Goal: Information Seeking & Learning: Find specific fact

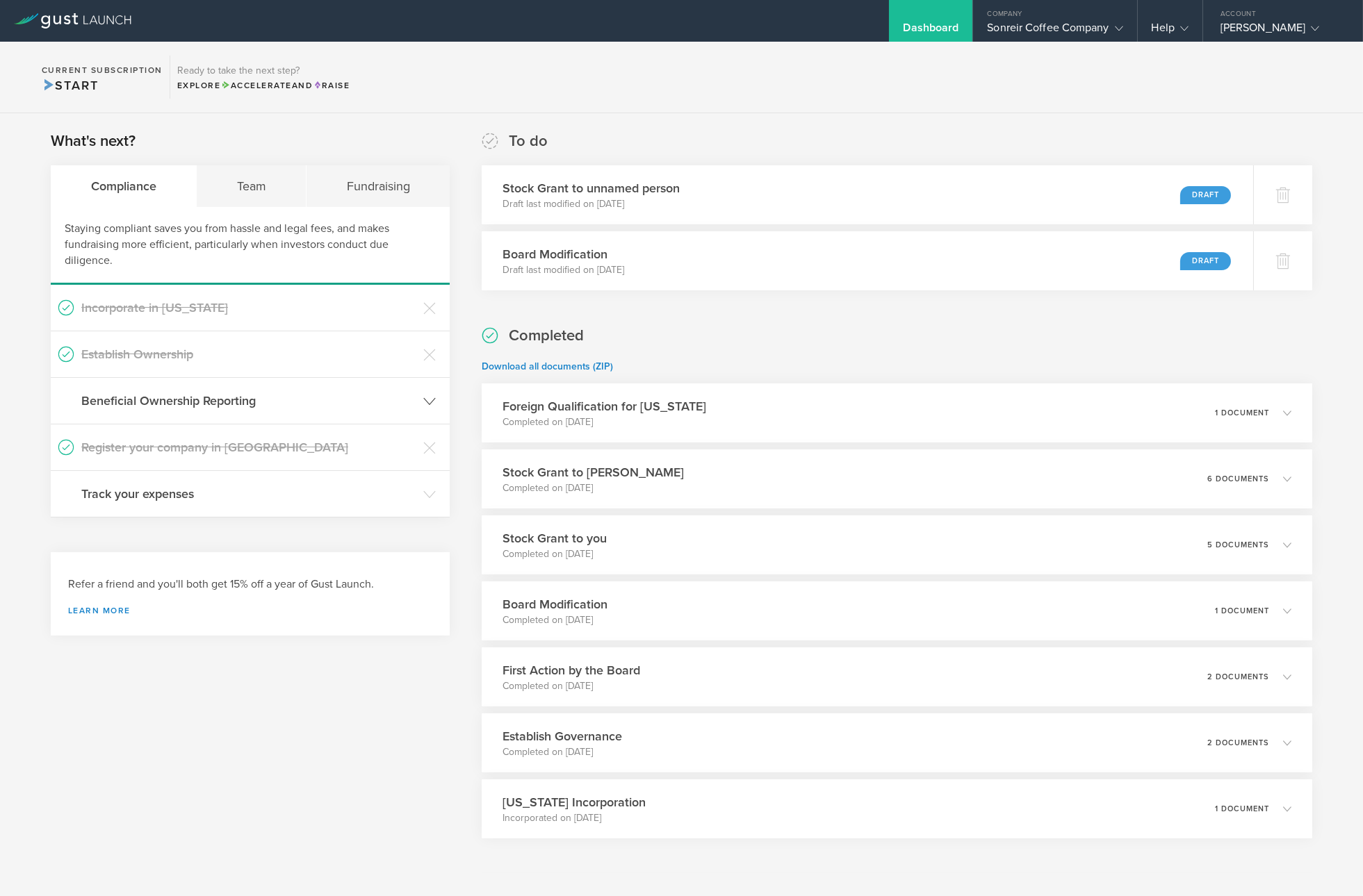
click at [260, 401] on h3 "Beneficial Ownership Reporting" at bounding box center [248, 400] width 335 height 18
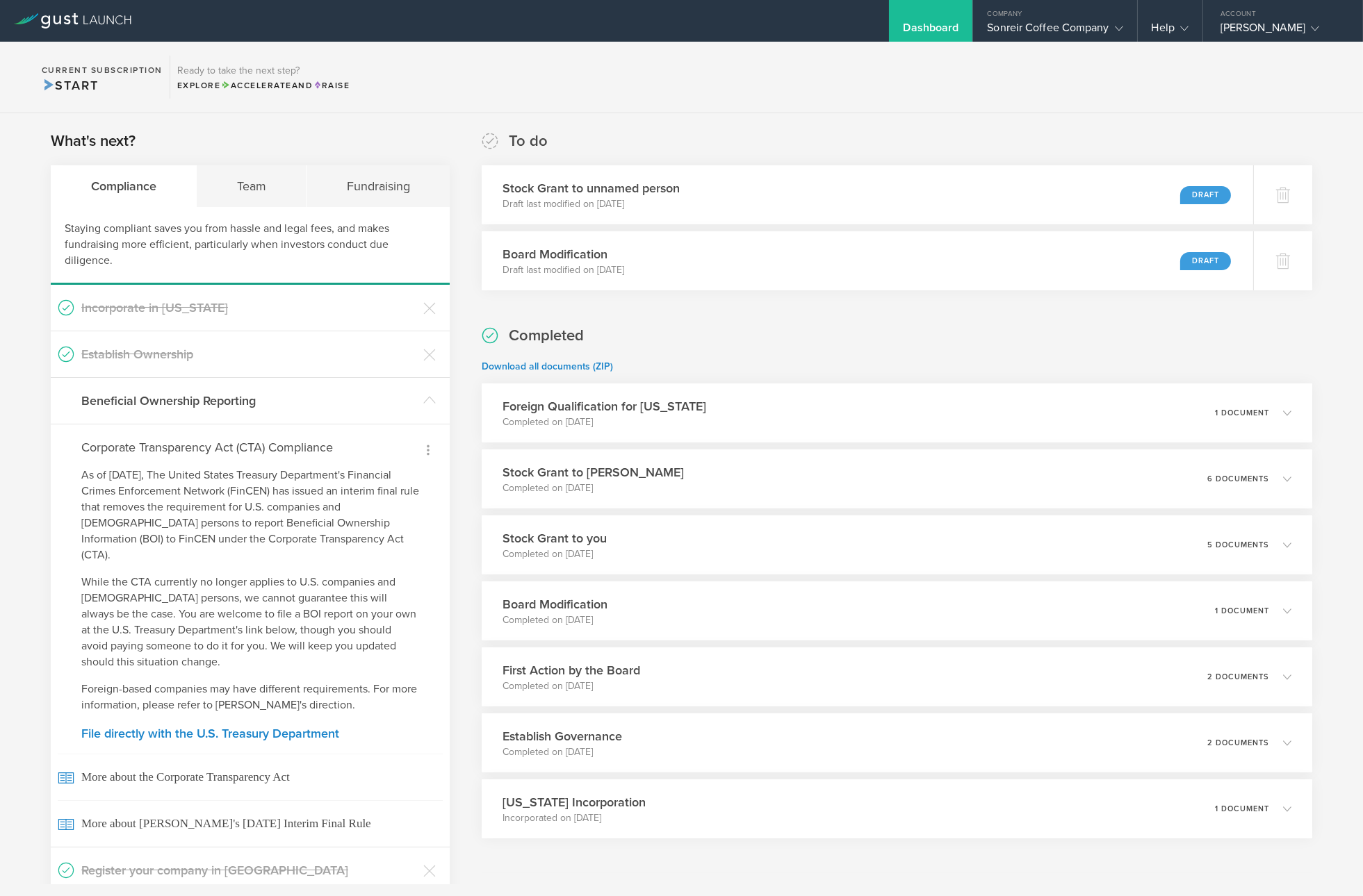
click at [432, 445] on div at bounding box center [428, 450] width 24 height 24
click at [393, 516] on li "Dismiss I have already filed on my own" at bounding box center [349, 522] width 184 height 39
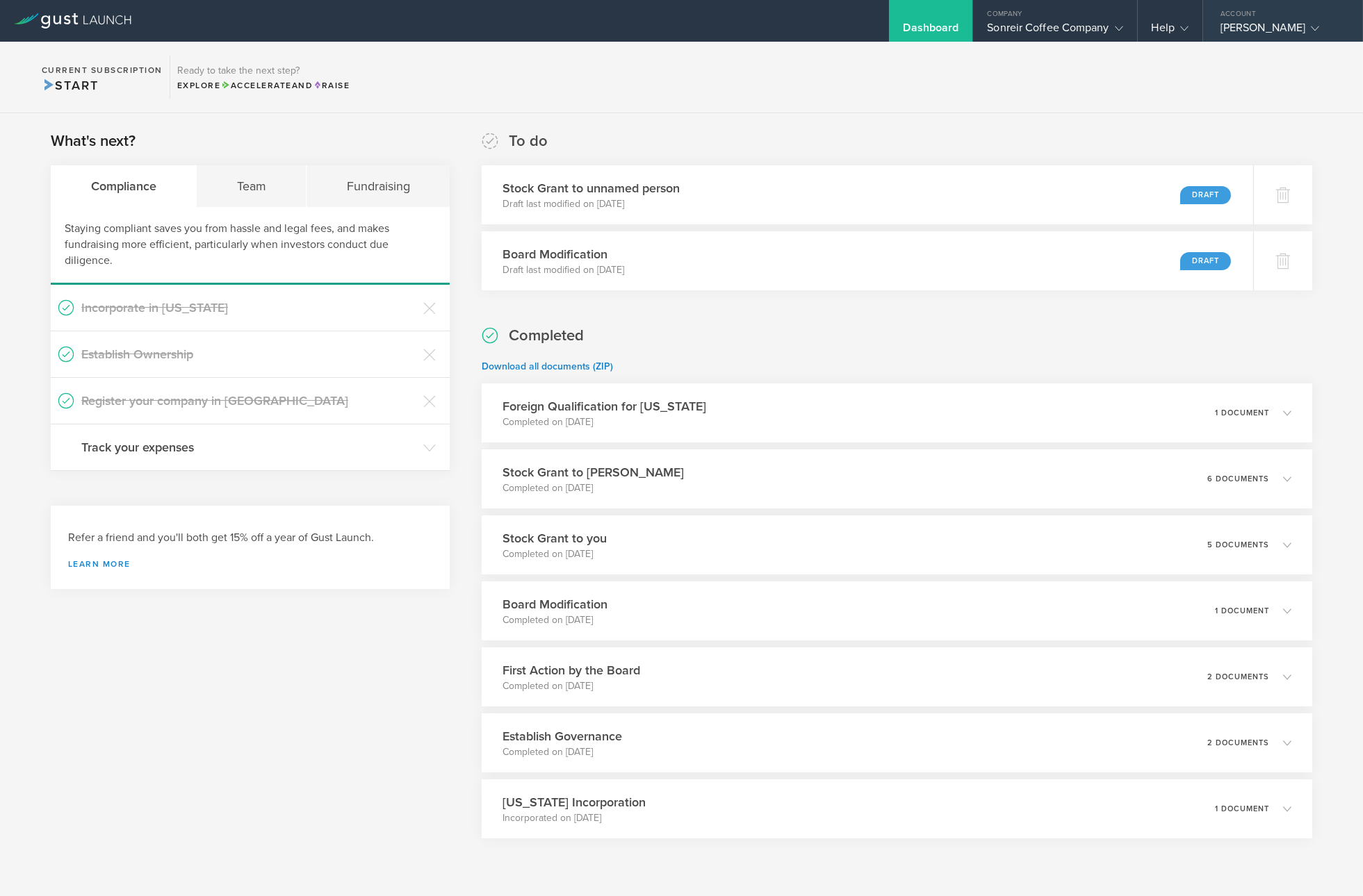
click at [1242, 18] on div "Account" at bounding box center [1282, 10] width 160 height 21
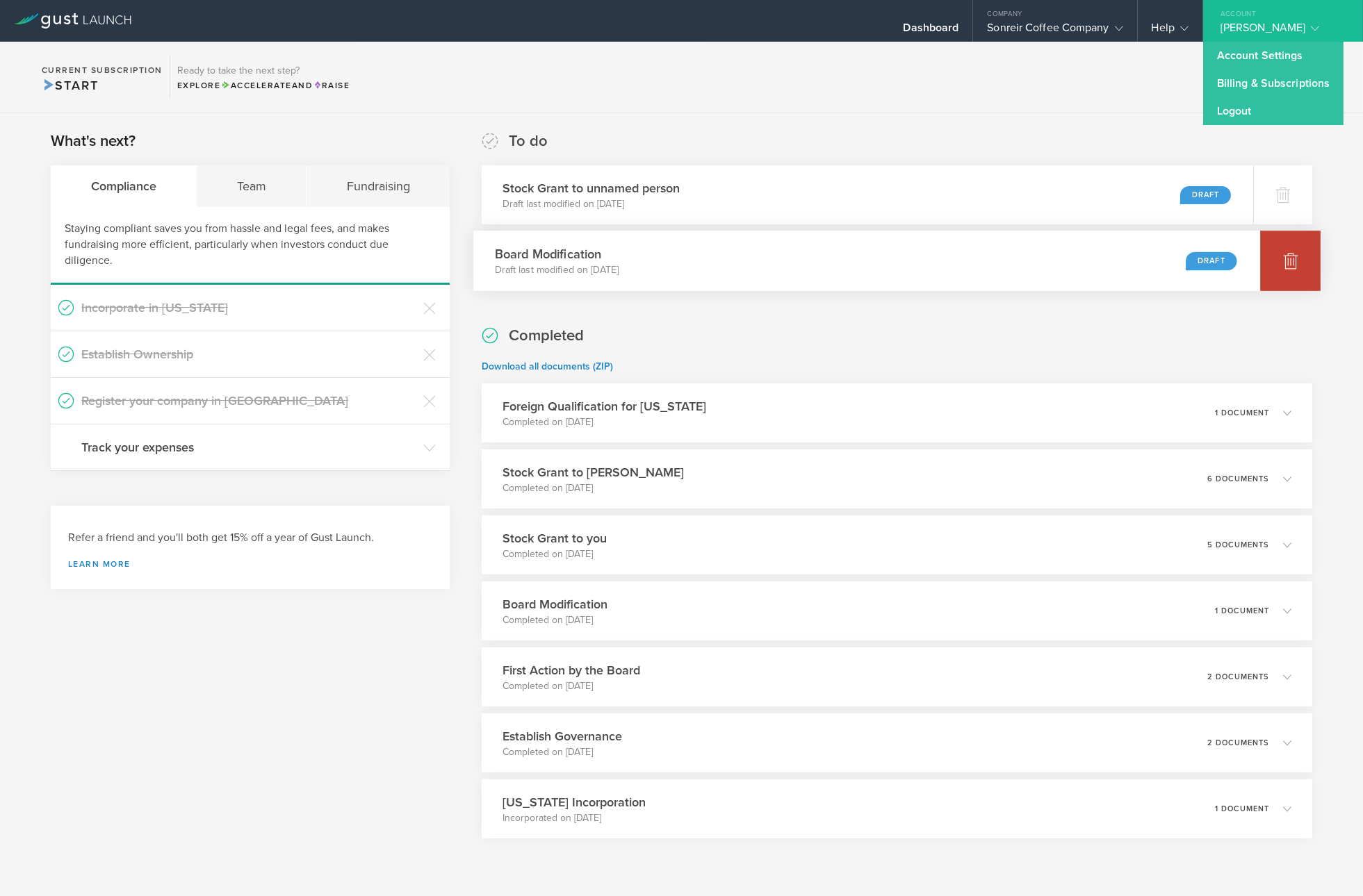
click at [1282, 256] on icon at bounding box center [1290, 261] width 17 height 17
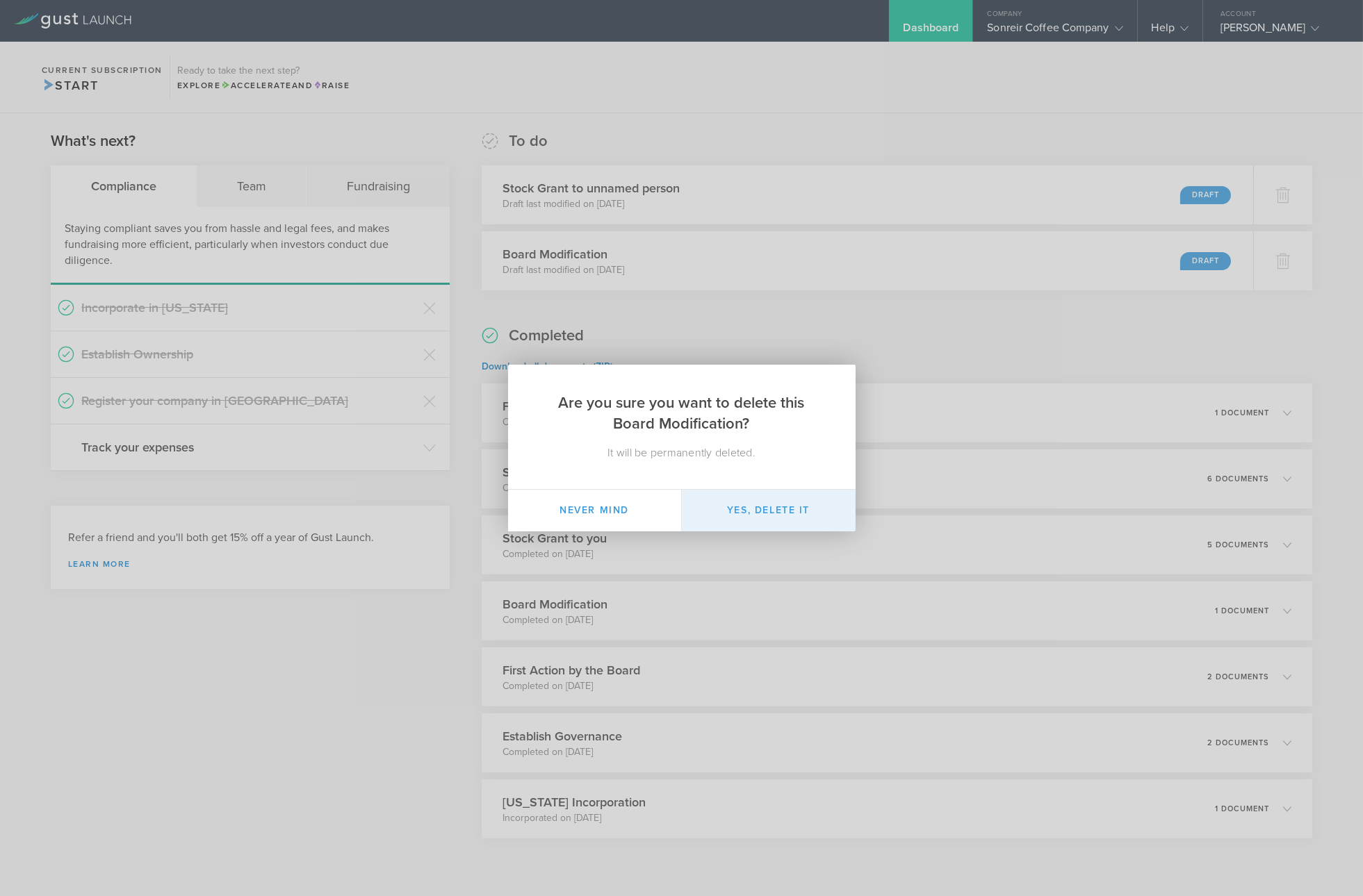
click at [756, 517] on button "Yes, delete it" at bounding box center [768, 510] width 174 height 42
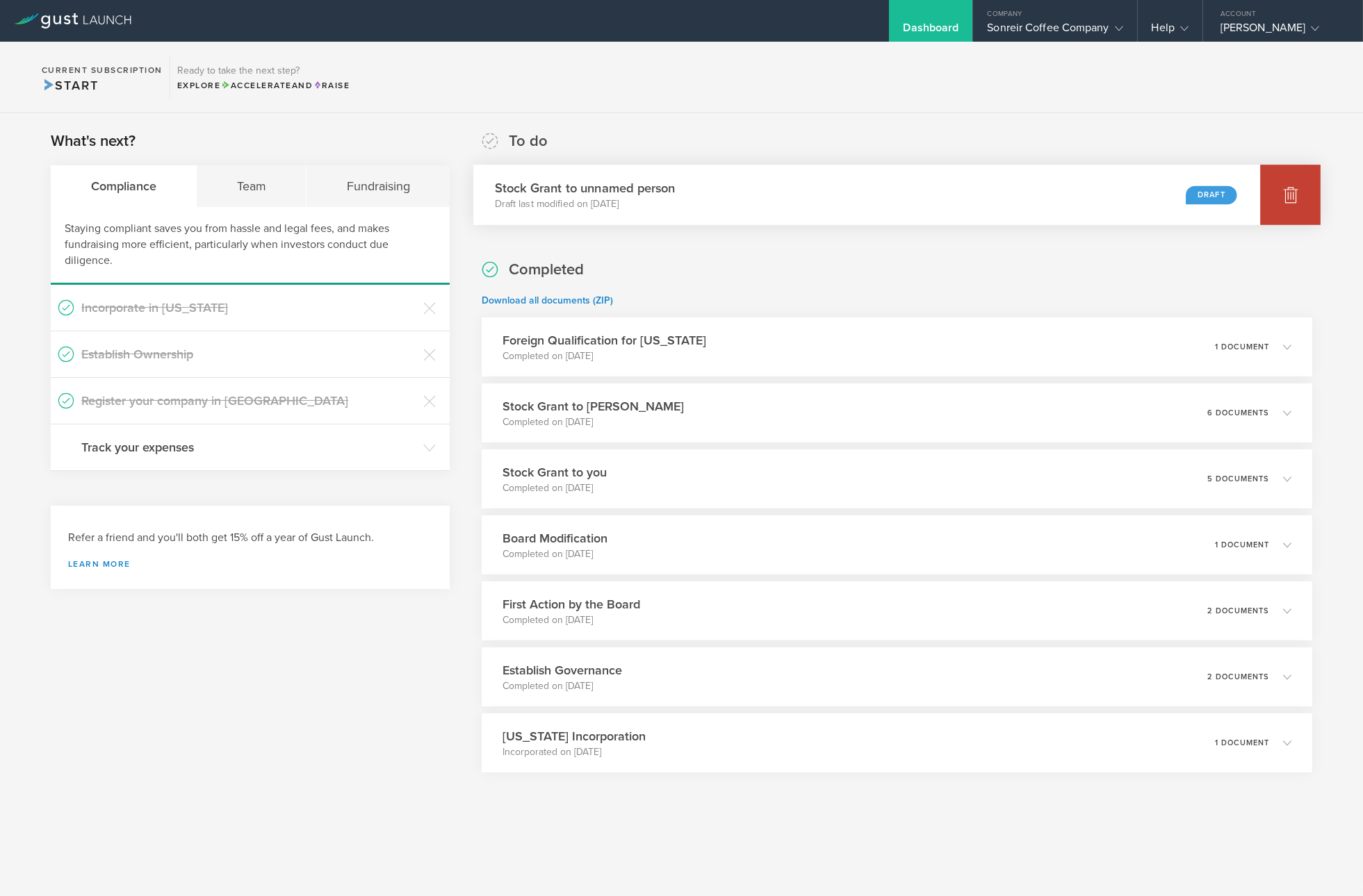
click at [1277, 183] on div at bounding box center [1290, 194] width 60 height 60
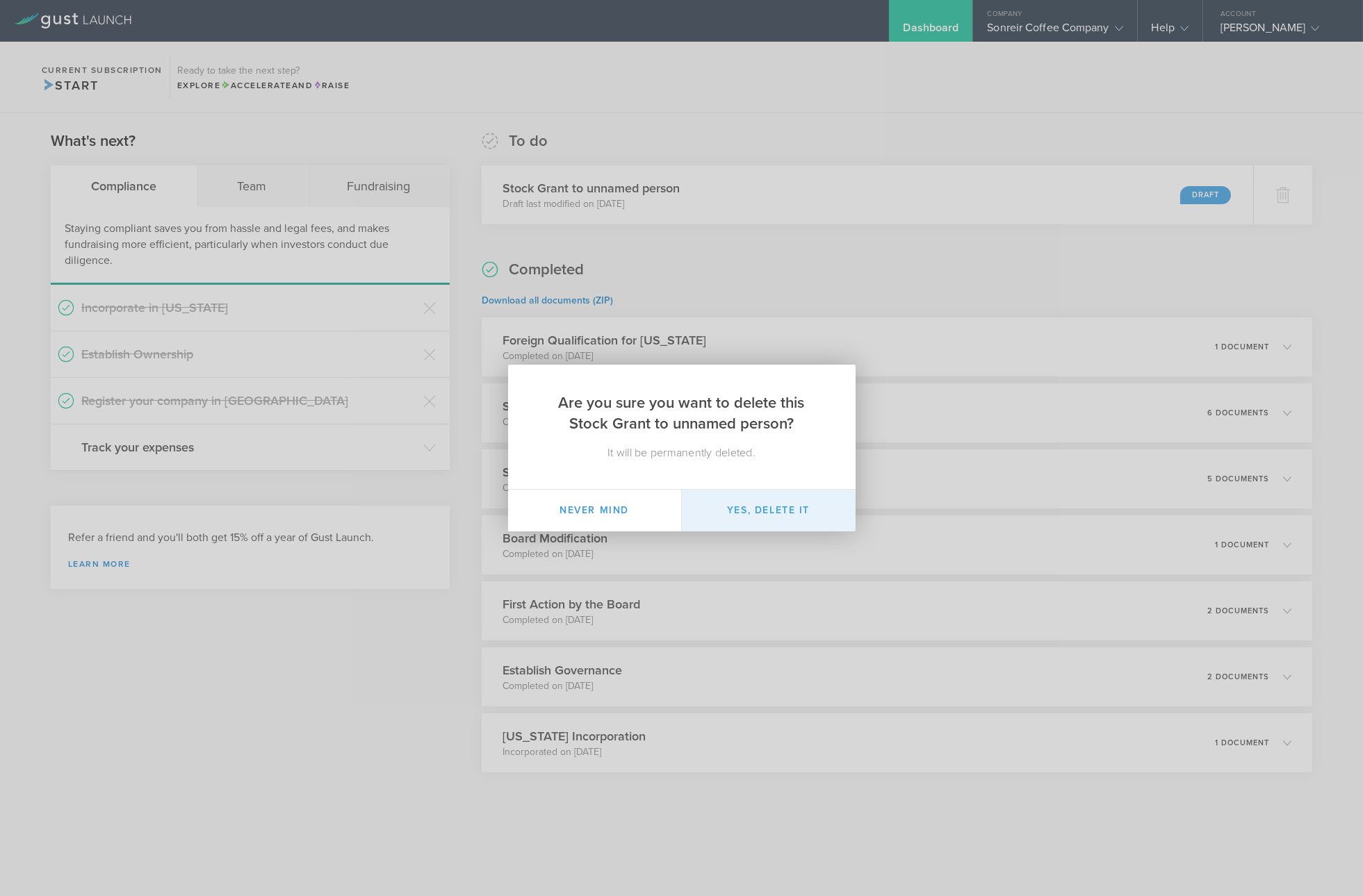
click at [771, 506] on button "Yes, delete it" at bounding box center [768, 510] width 174 height 42
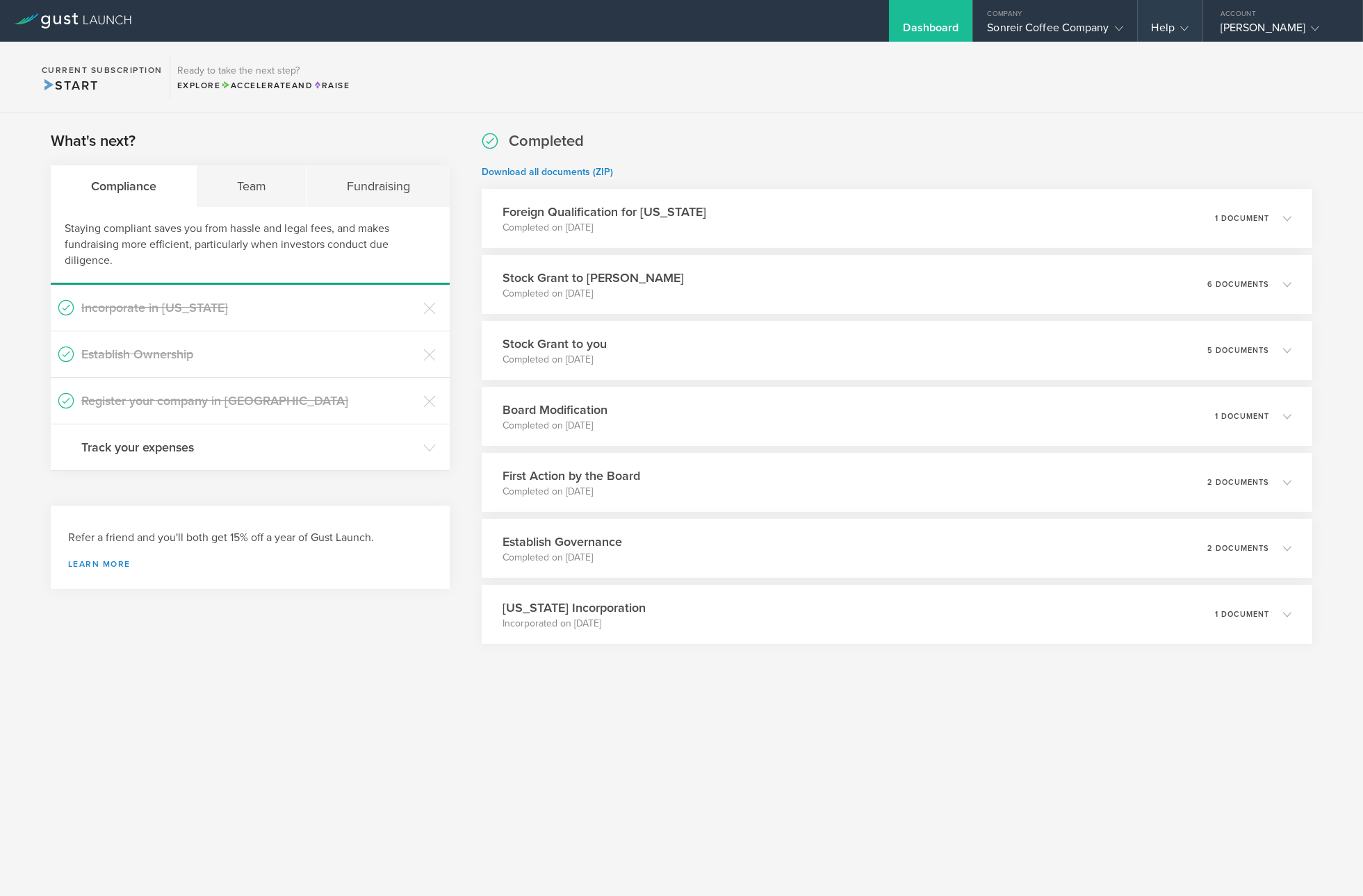
click at [1146, 24] on div "Help" at bounding box center [1170, 21] width 65 height 42
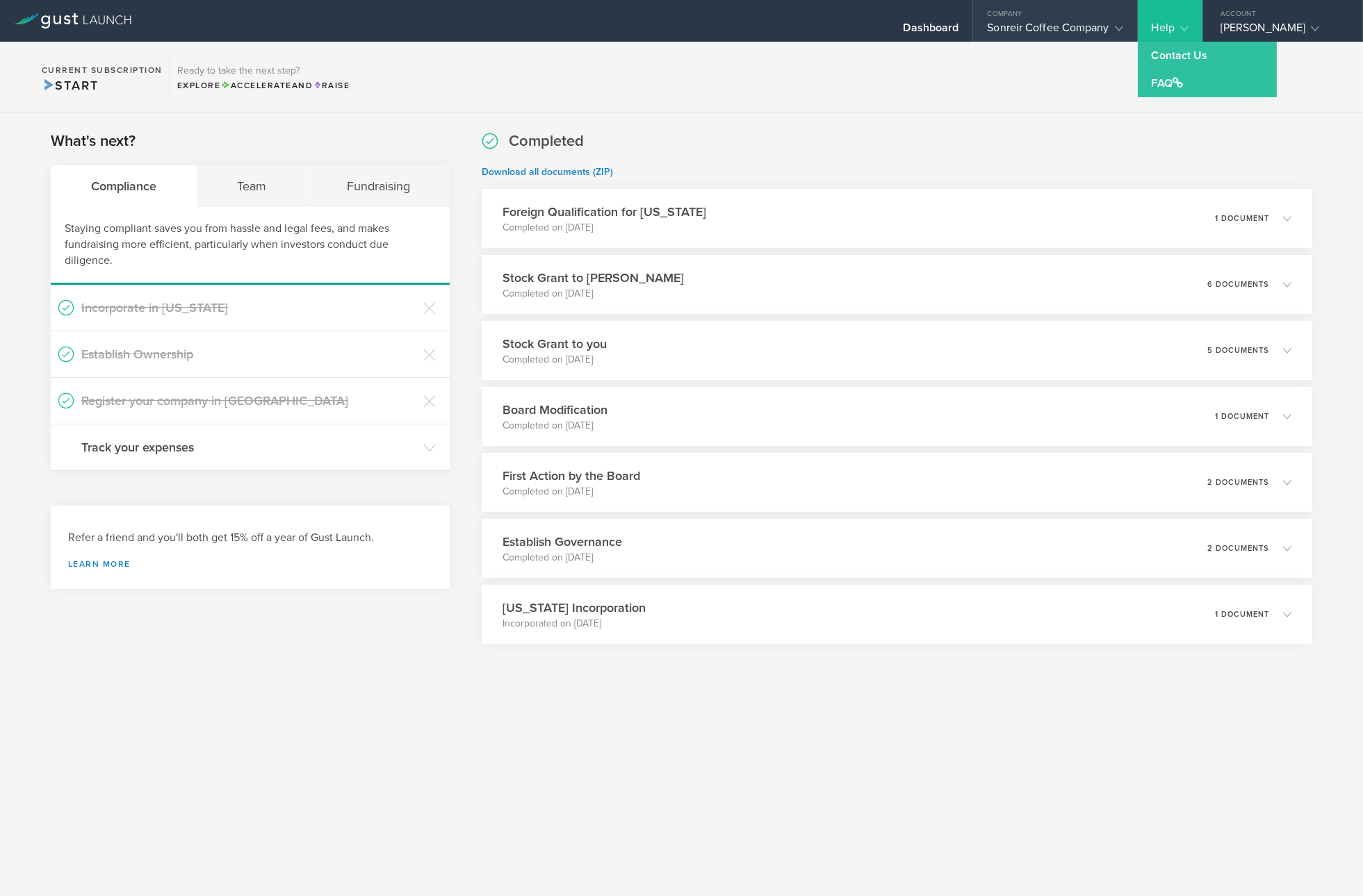
click at [1113, 26] on gust-icon at bounding box center [1116, 28] width 14 height 14
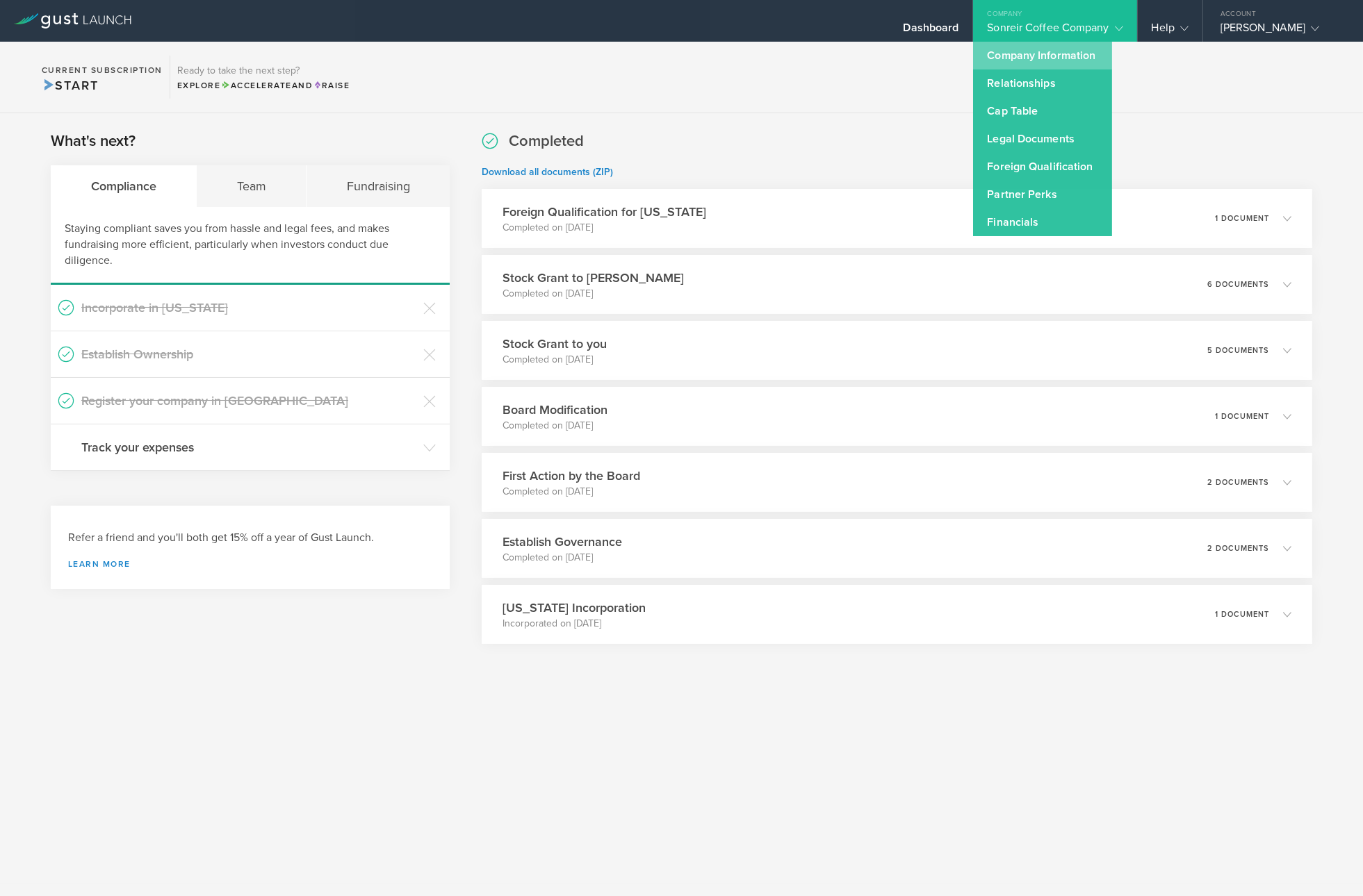
click at [1103, 45] on link "Company Information" at bounding box center [1042, 56] width 139 height 28
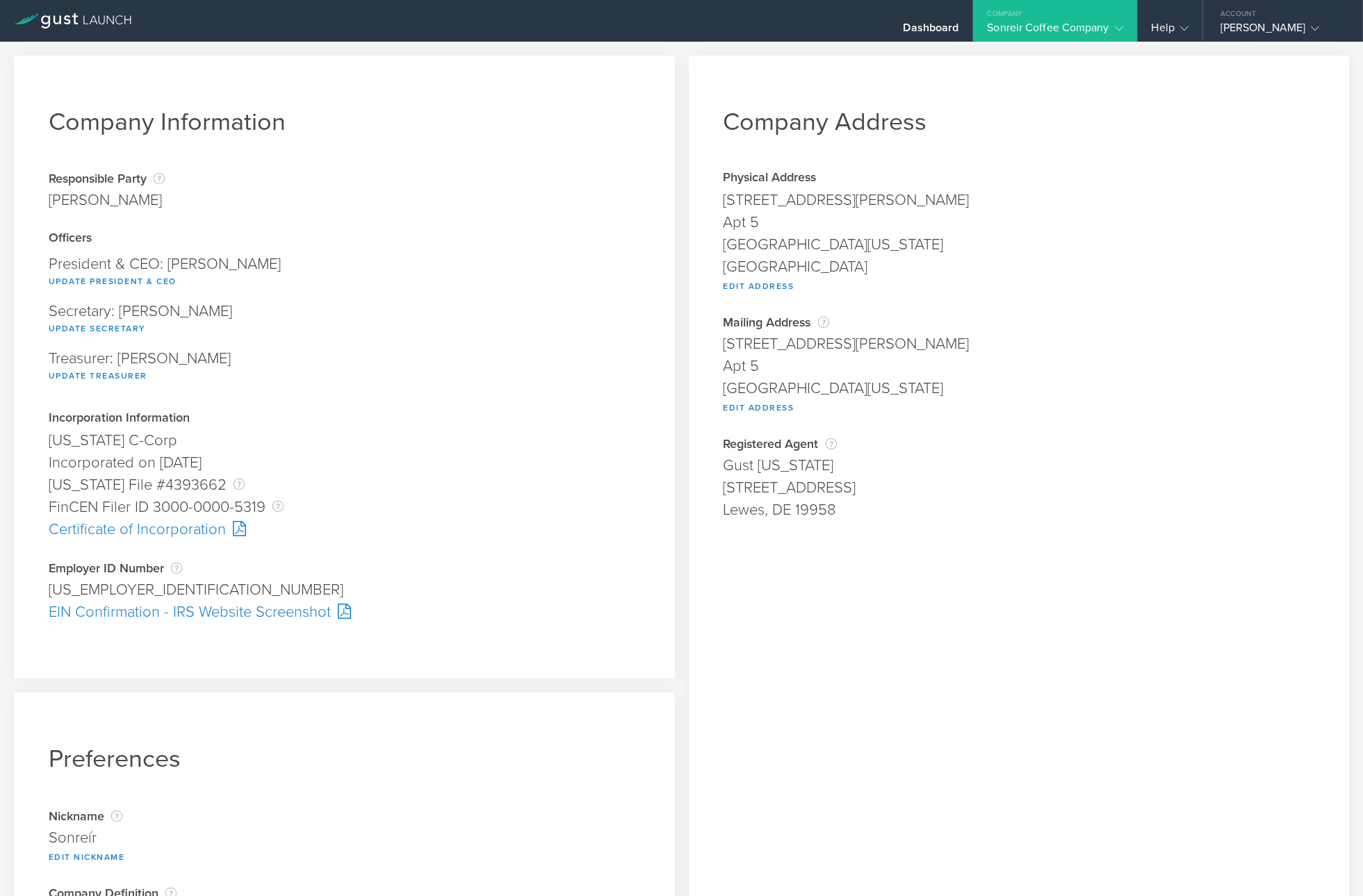
click at [463, 422] on div "Incorporation Information" at bounding box center [344, 419] width 592 height 14
drag, startPoint x: 133, startPoint y: 585, endPoint x: 42, endPoint y: 584, distance: 91.0
click at [42, 584] on div "Company Information Responsible Party The name of the party responsible for fil…" at bounding box center [344, 367] width 661 height 623
copy div "[US_EMPLOYER_IDENTIFICATION_NUMBER]"
